Goal: Task Accomplishment & Management: Manage account settings

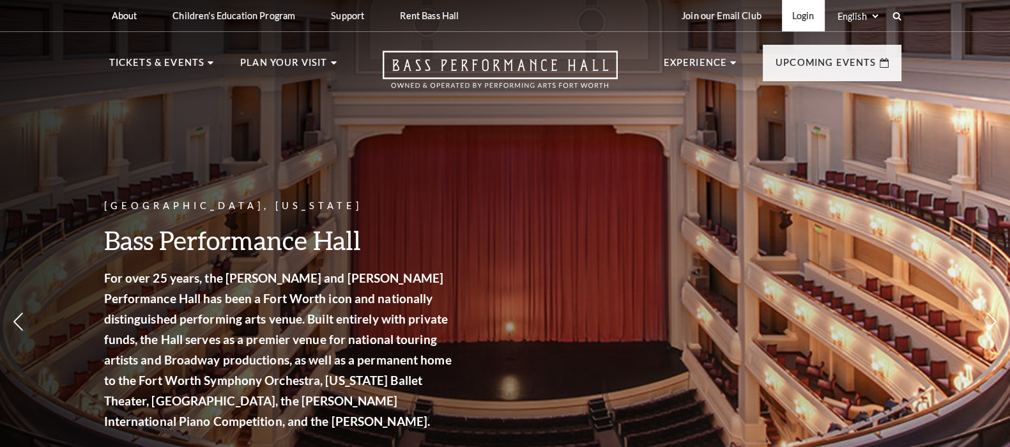
click at [798, 12] on link "Login" at bounding box center [803, 15] width 43 height 31
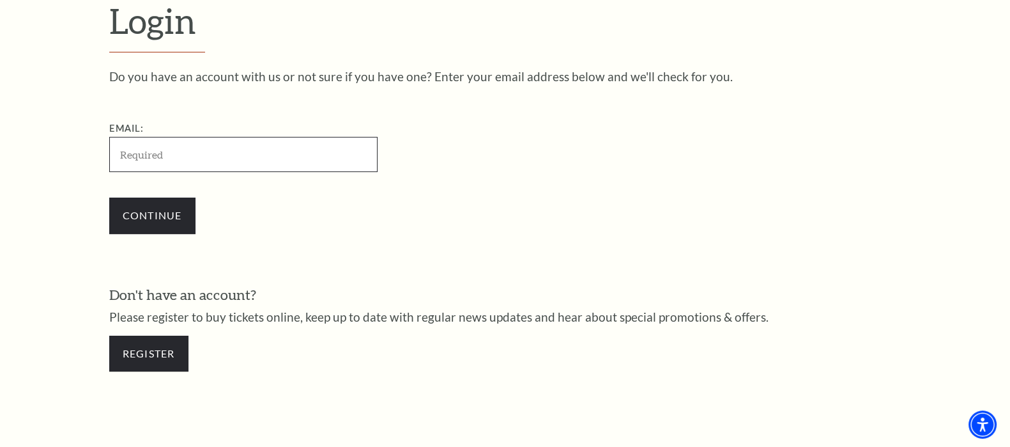
click at [240, 148] on input "Email:" at bounding box center [243, 154] width 268 height 35
paste input "1641856 / [EMAIL_ADDRESS][DOMAIN_NAME]"
drag, startPoint x: 164, startPoint y: 152, endPoint x: 14, endPoint y: 153, distance: 150.2
click at [66, 153] on form "Login Do you have an account with us or not sure if you have one? Enter your em…" at bounding box center [505, 192] width 1010 height 550
click at [314, 146] on input "[EMAIL_ADDRESS][DOMAIN_NAME]" at bounding box center [243, 154] width 268 height 35
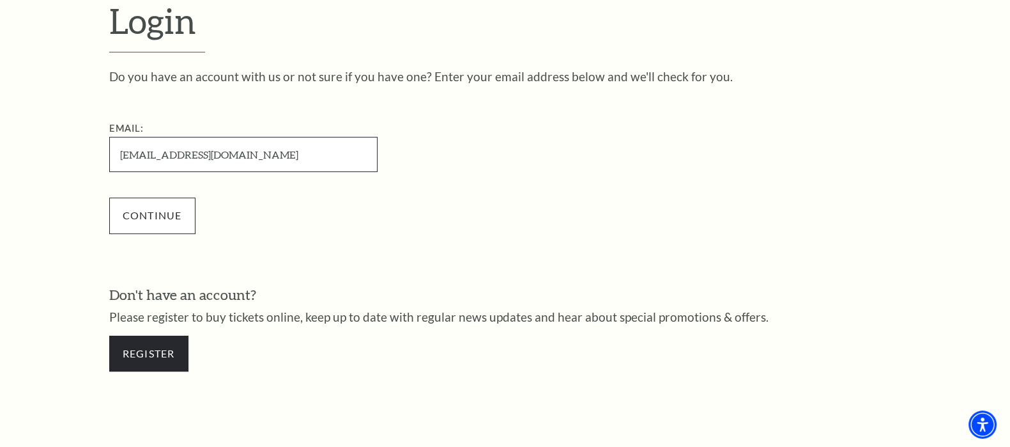
type input "[EMAIL_ADDRESS][DOMAIN_NAME]"
click at [144, 206] on input "Continue" at bounding box center [152, 215] width 86 height 36
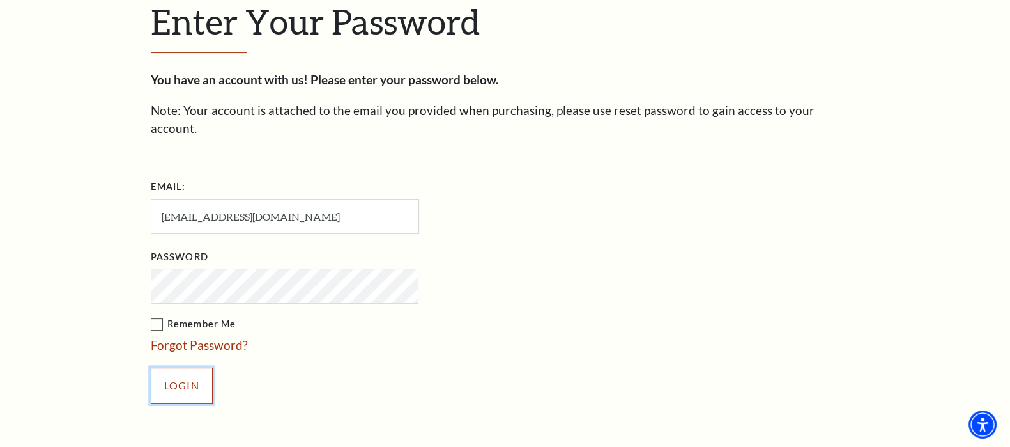
click at [183, 367] on input "Login" at bounding box center [182, 385] width 62 height 36
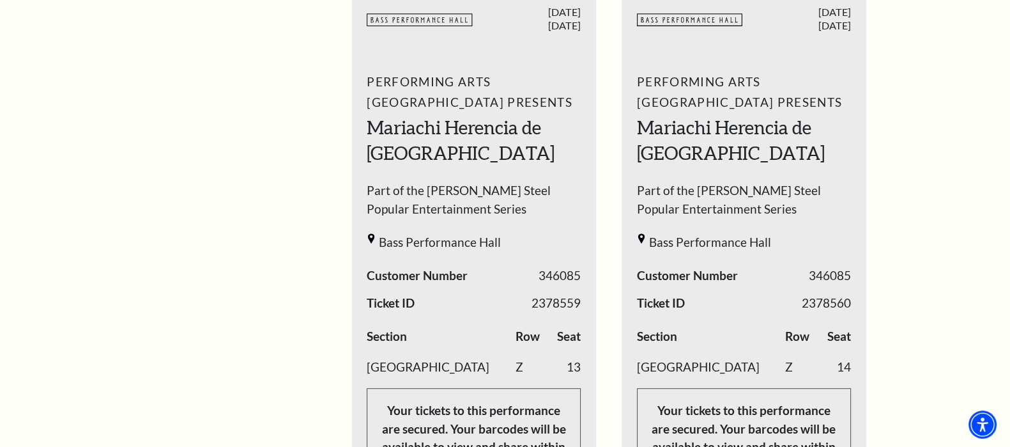
scroll to position [240, 0]
